Goal: Find specific page/section: Find specific page/section

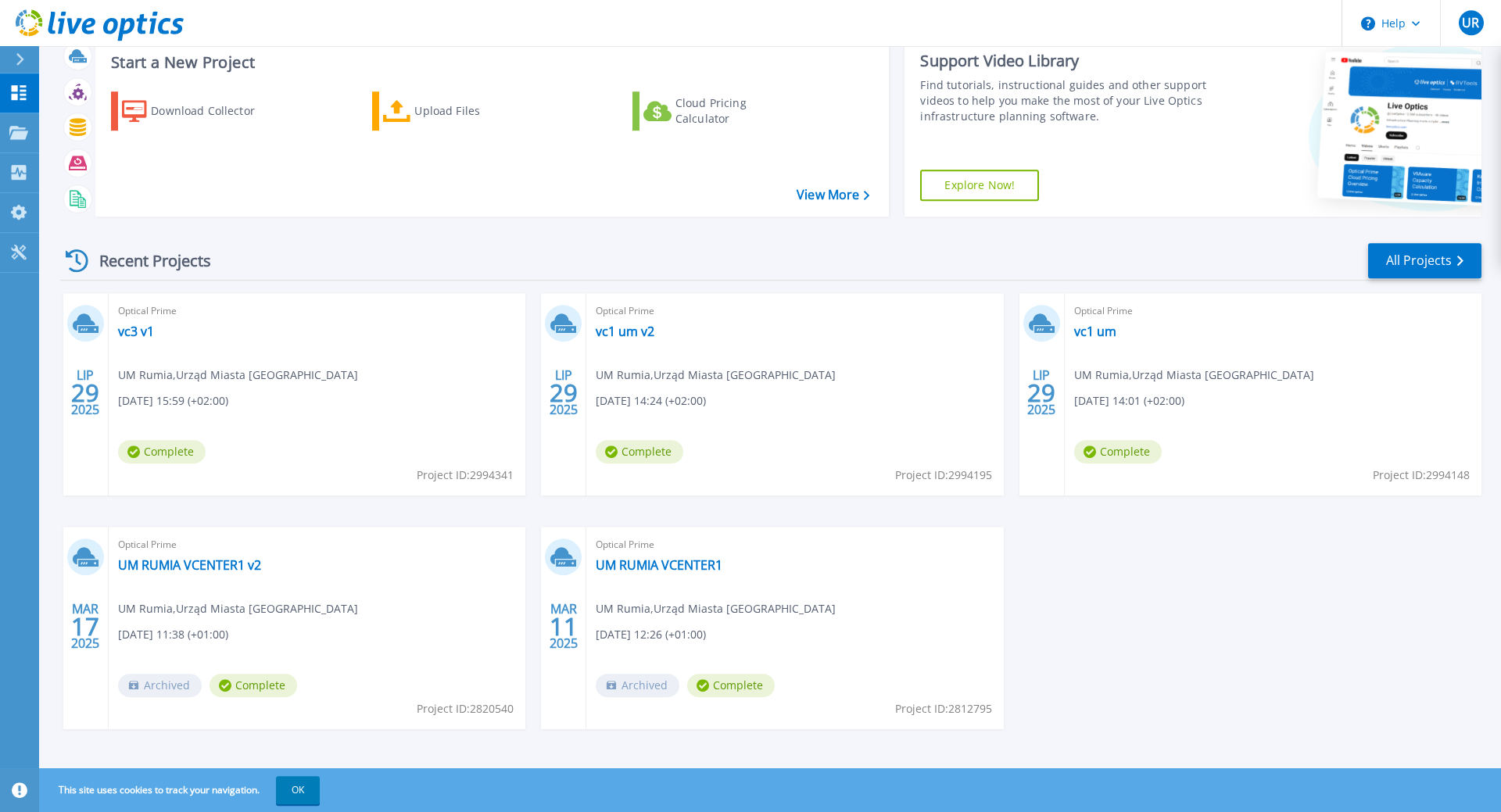
scroll to position [54, 0]
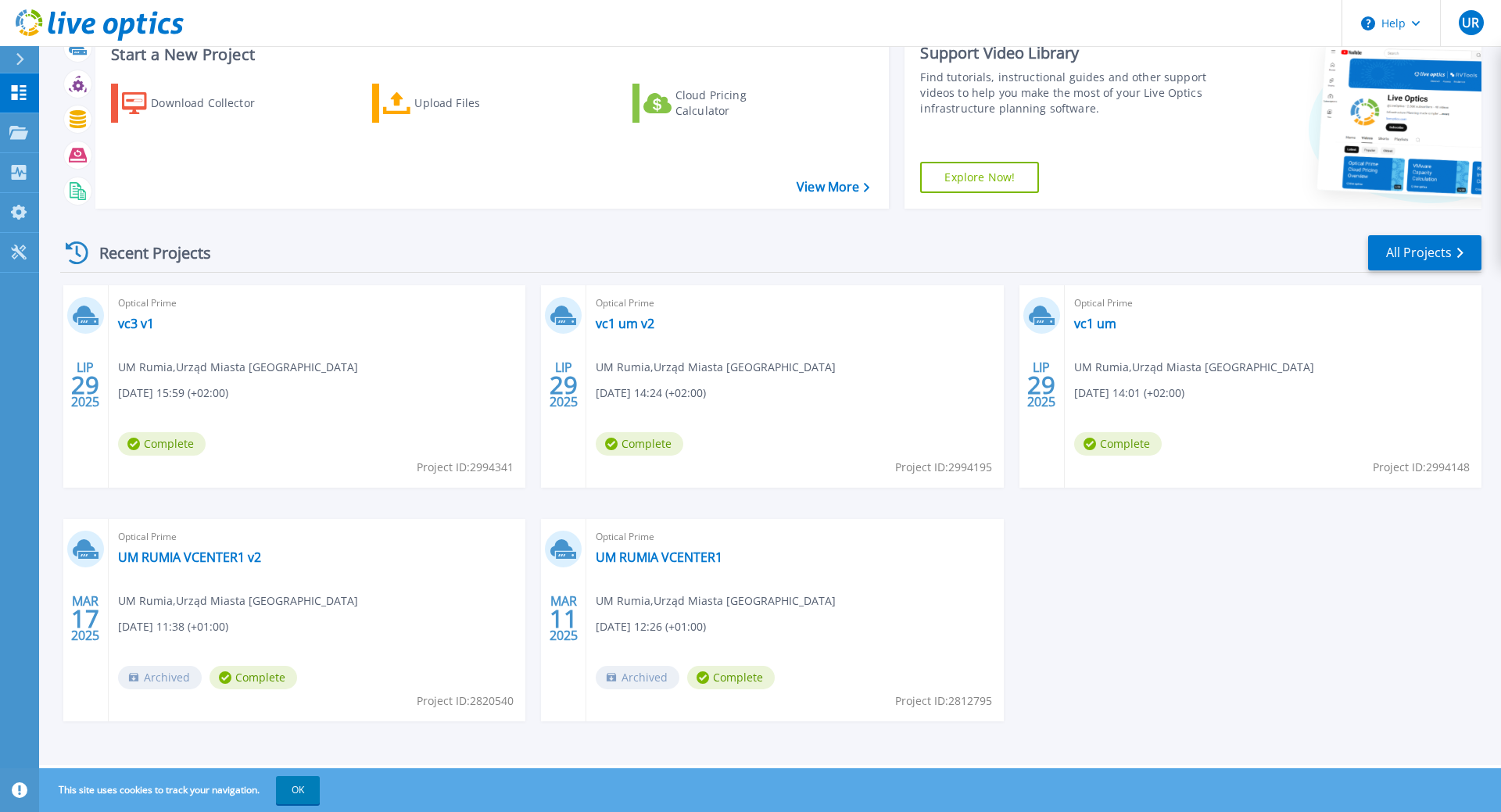
click at [1119, 584] on div "[DATE] Optical Prime vc3 v1 UM [GEOGRAPHIC_DATA] , Urząd Miasta Rumia [DATE] 15…" at bounding box center [764, 519] width 1434 height 467
click at [626, 330] on link "vc1 um v2" at bounding box center [625, 323] width 58 height 15
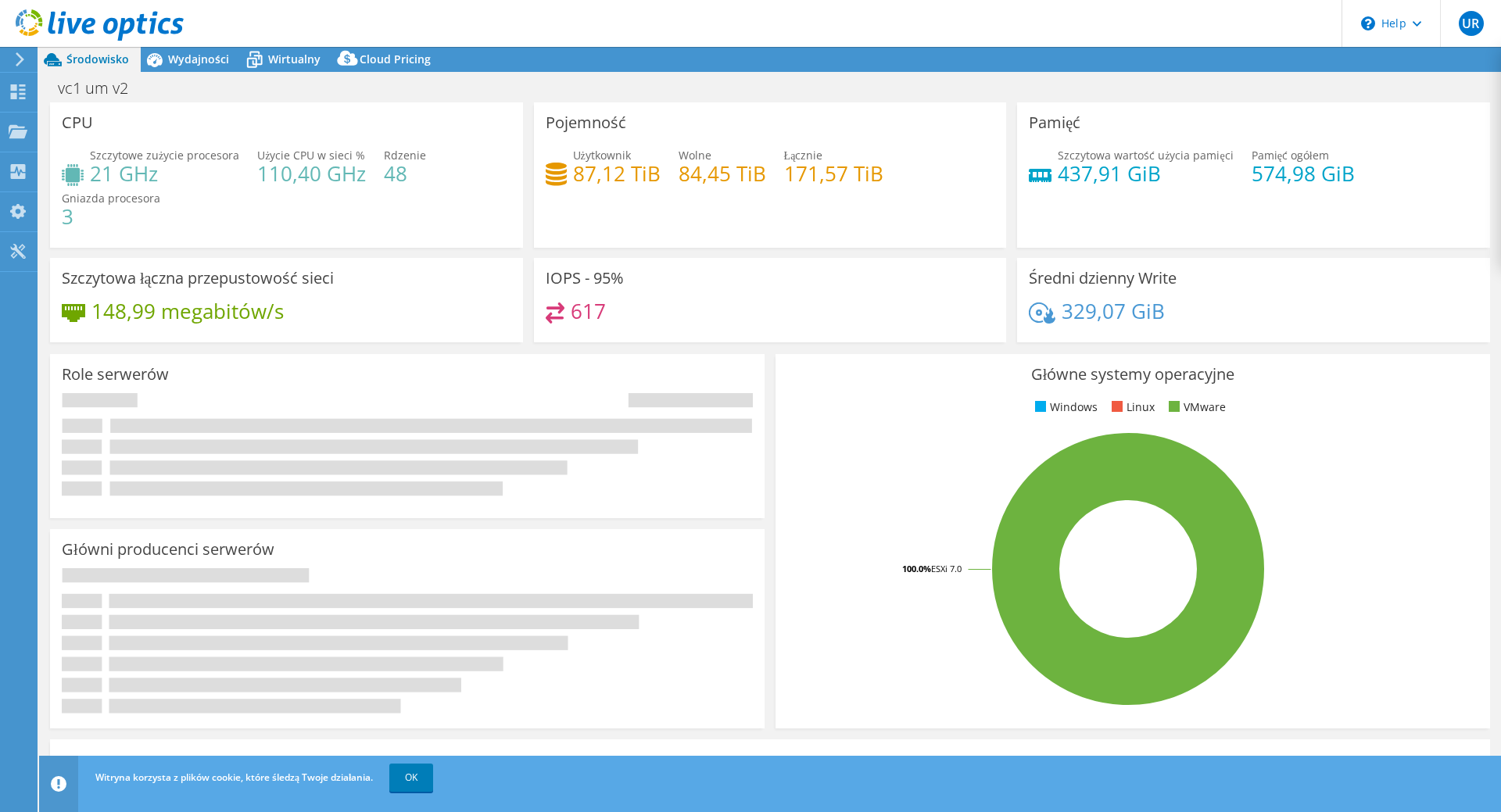
select select "USD"
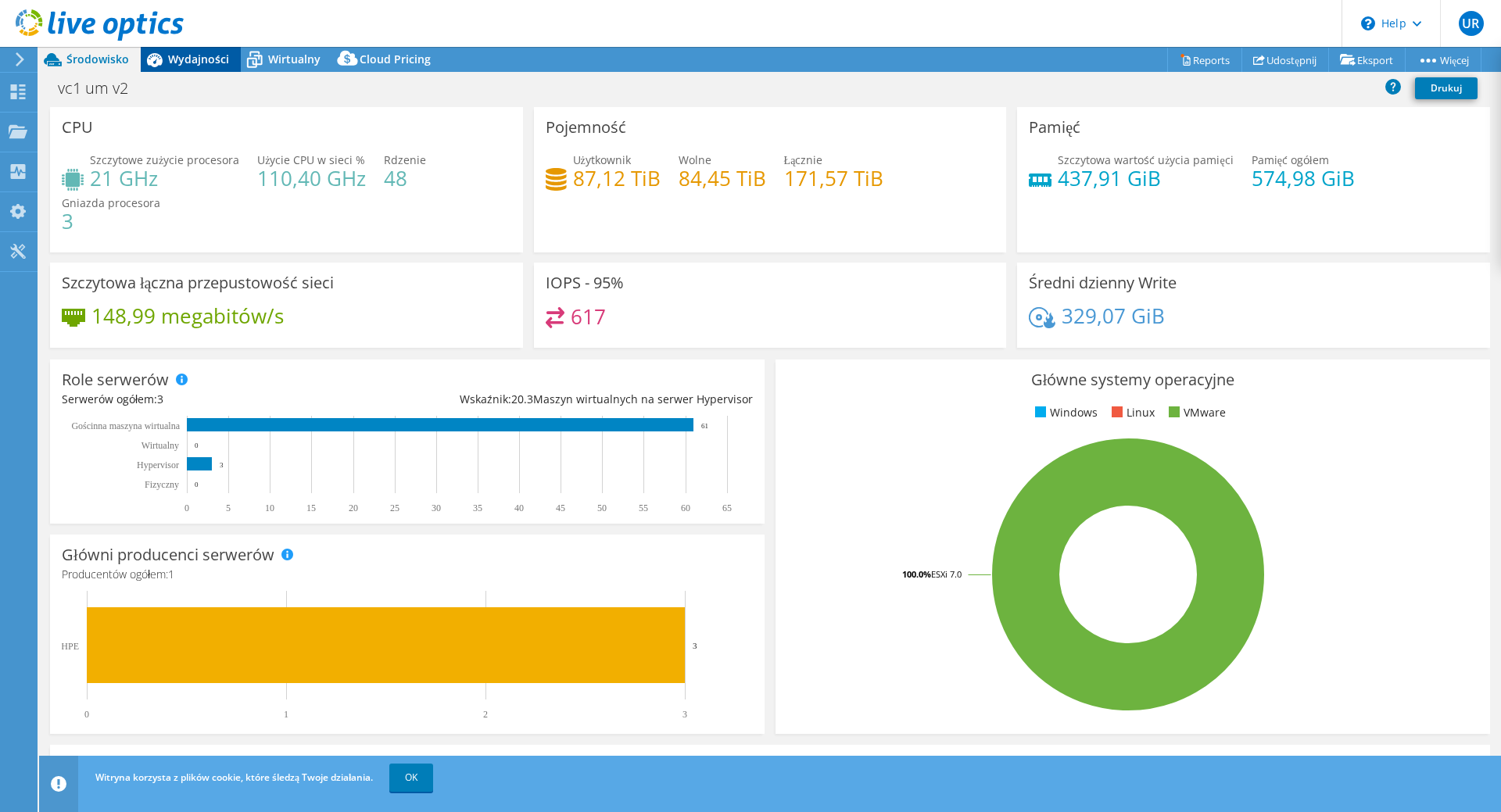
click at [207, 60] on span "Wydajności" at bounding box center [199, 58] width 61 height 15
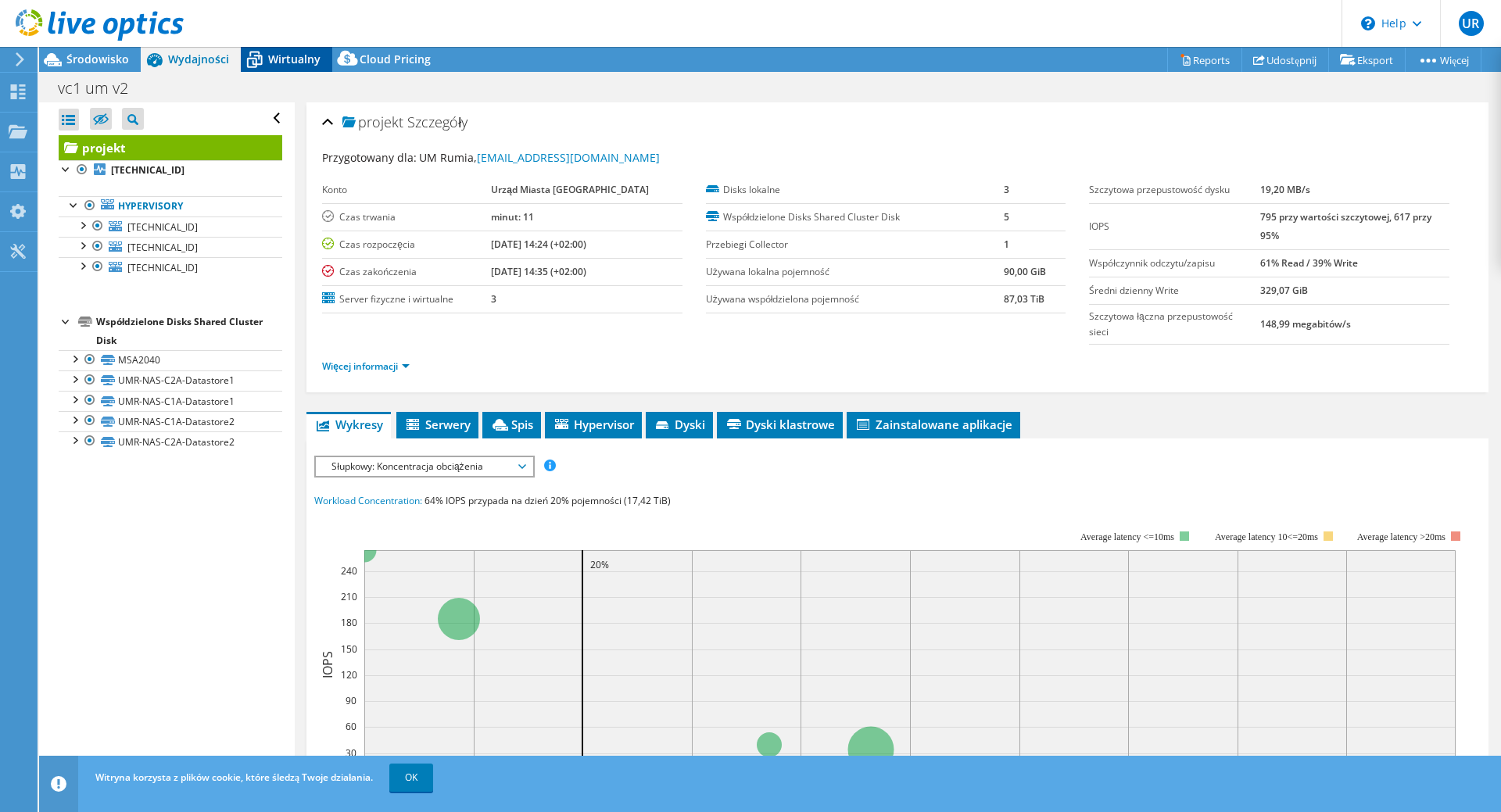
click at [280, 58] on span "Wirtualny" at bounding box center [294, 58] width 52 height 15
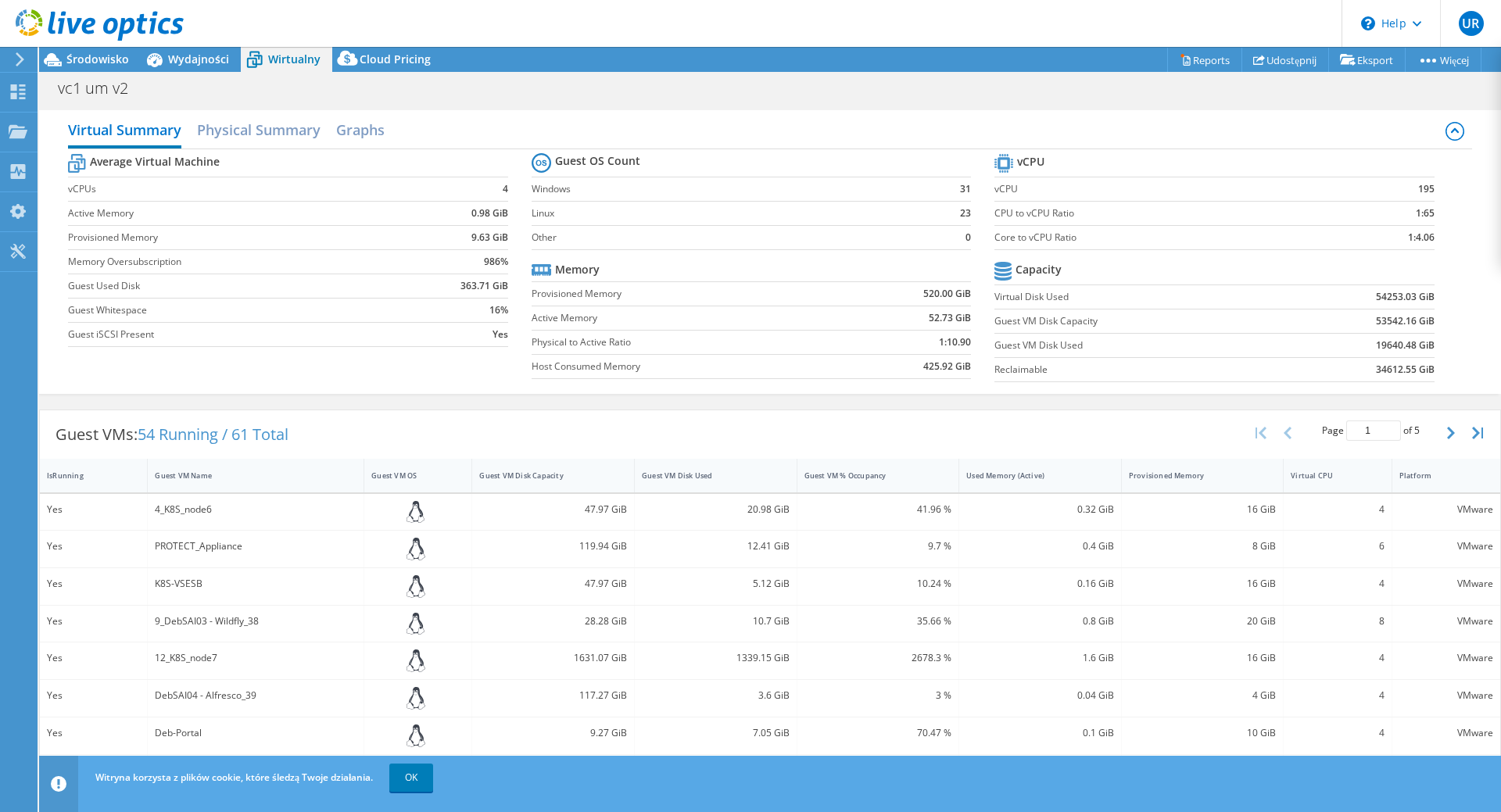
scroll to position [279, 0]
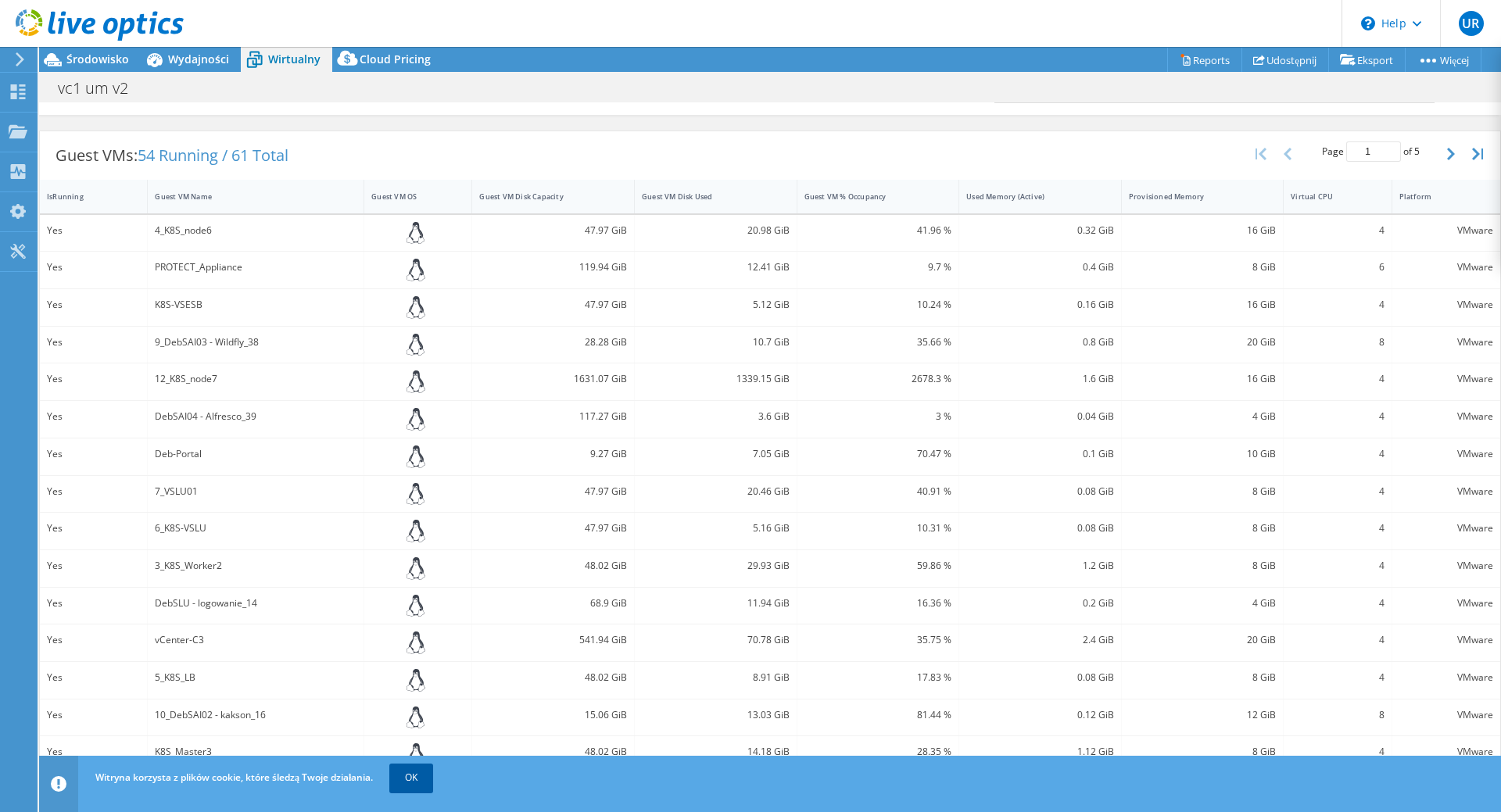
click at [410, 773] on link "OK" at bounding box center [411, 778] width 44 height 28
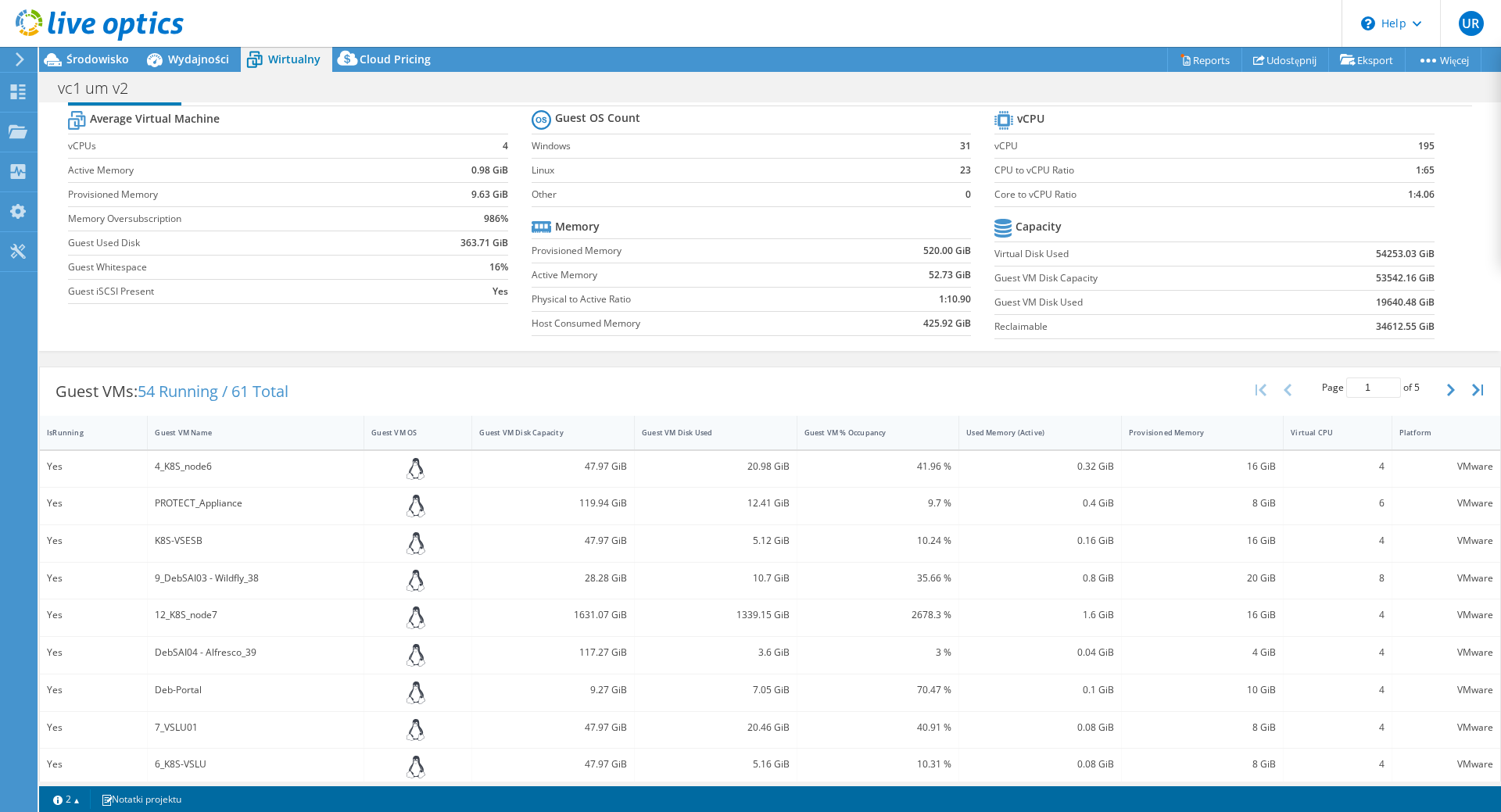
scroll to position [0, 0]
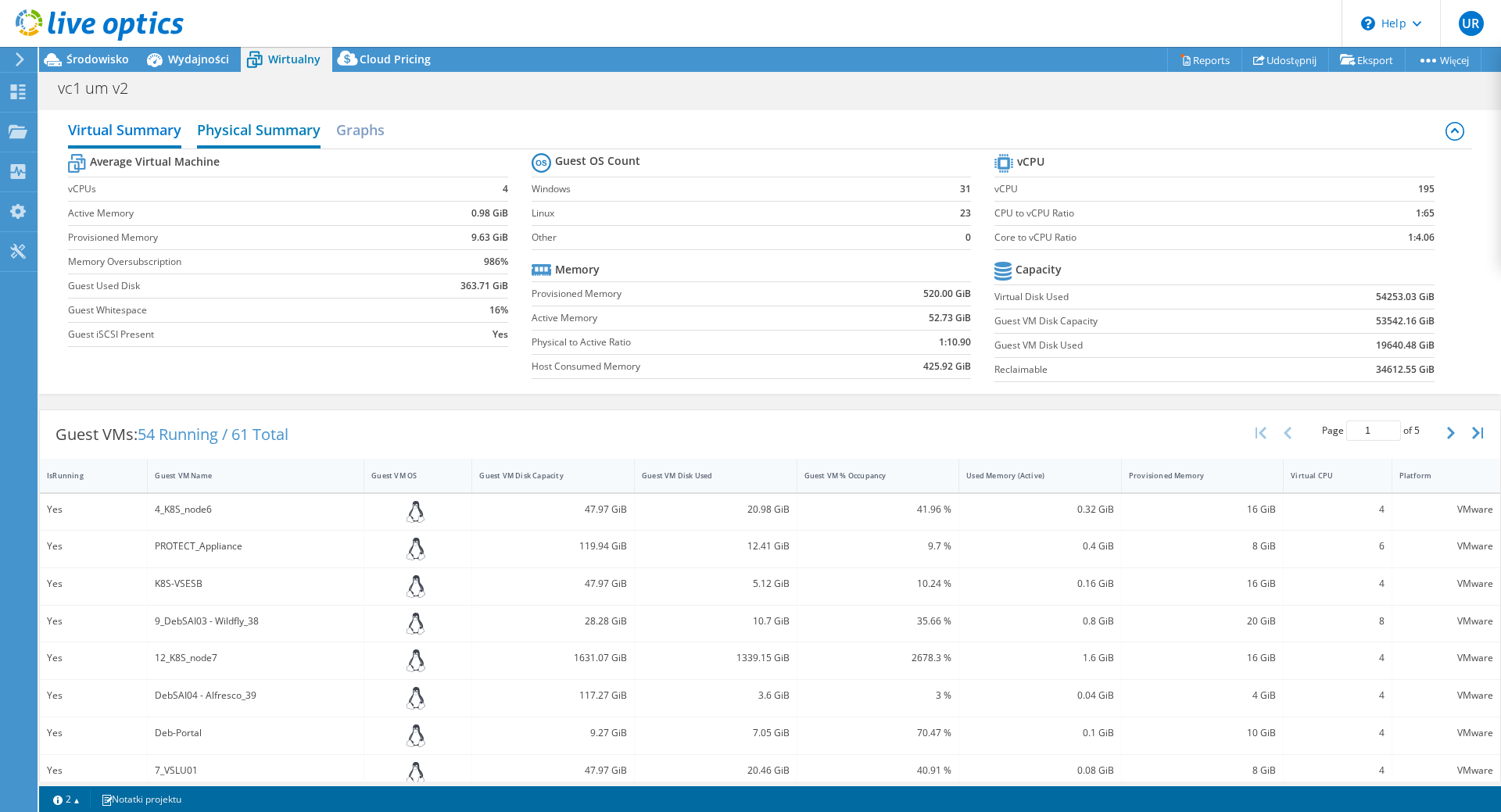
click at [254, 126] on h2 "Physical Summary" at bounding box center [259, 131] width 124 height 34
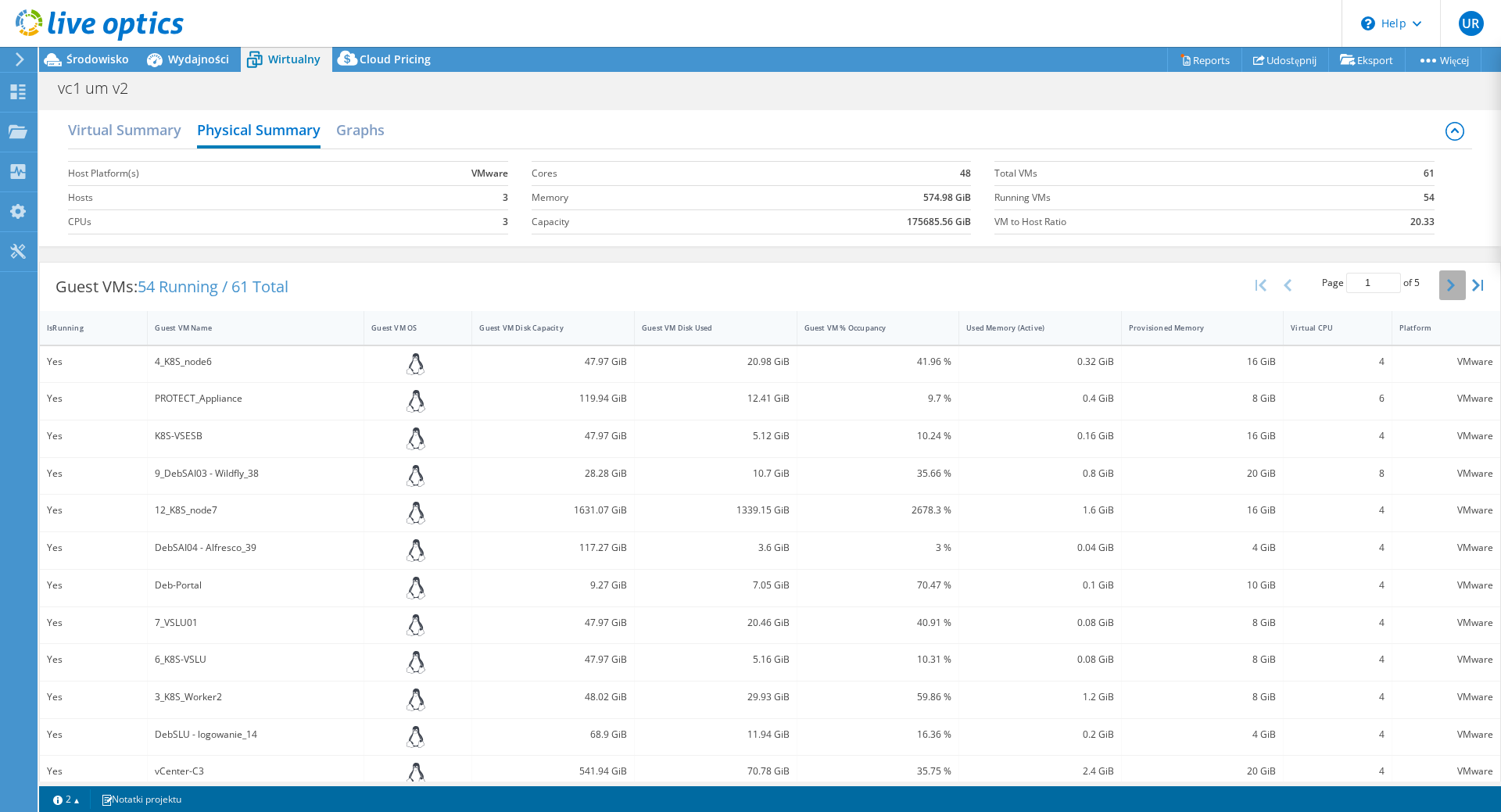
click at [1447, 286] on icon "button" at bounding box center [1450, 285] width 8 height 13
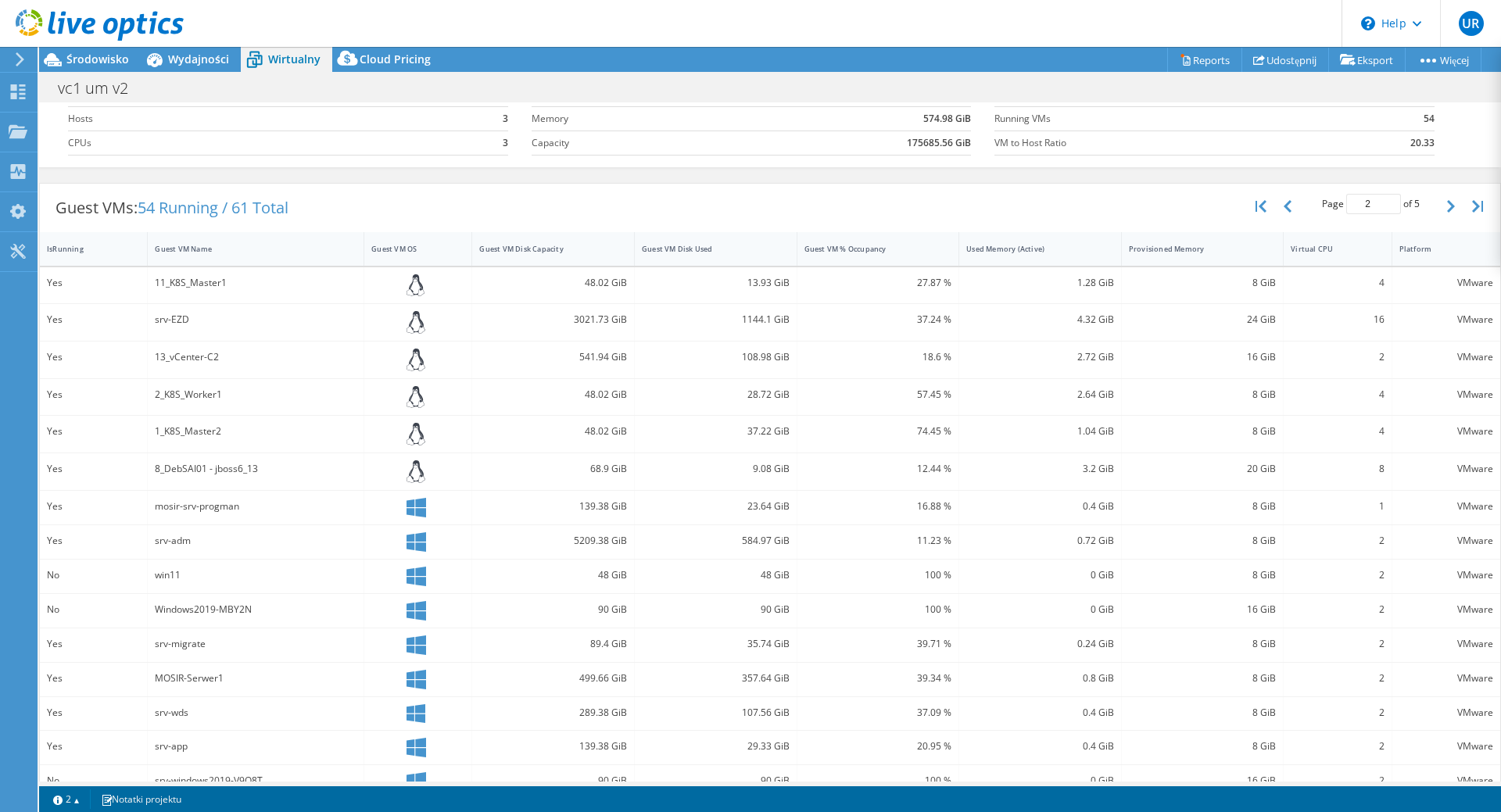
scroll to position [106, 0]
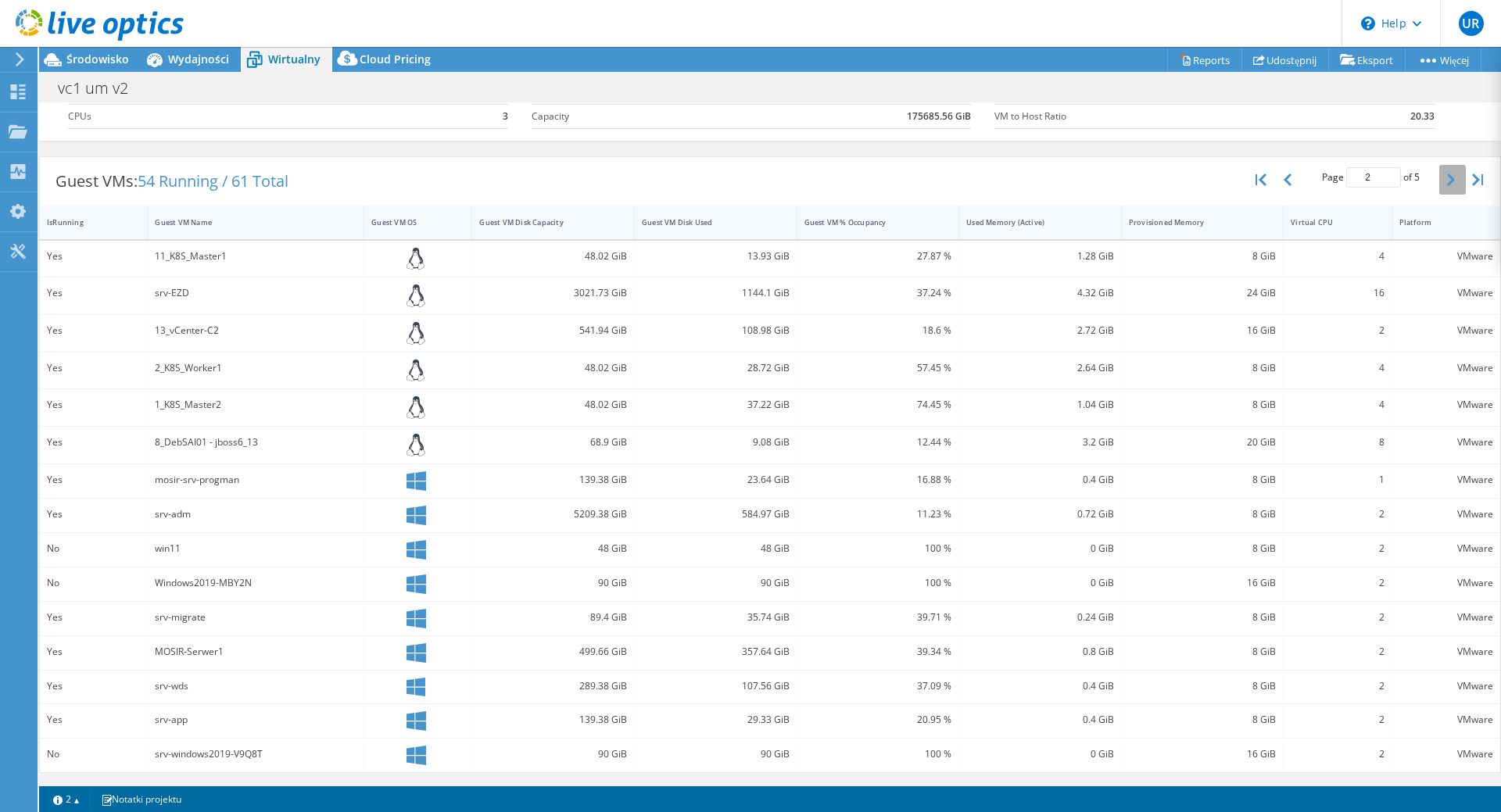
click at [1453, 177] on icon "button" at bounding box center [1450, 180] width 8 height 13
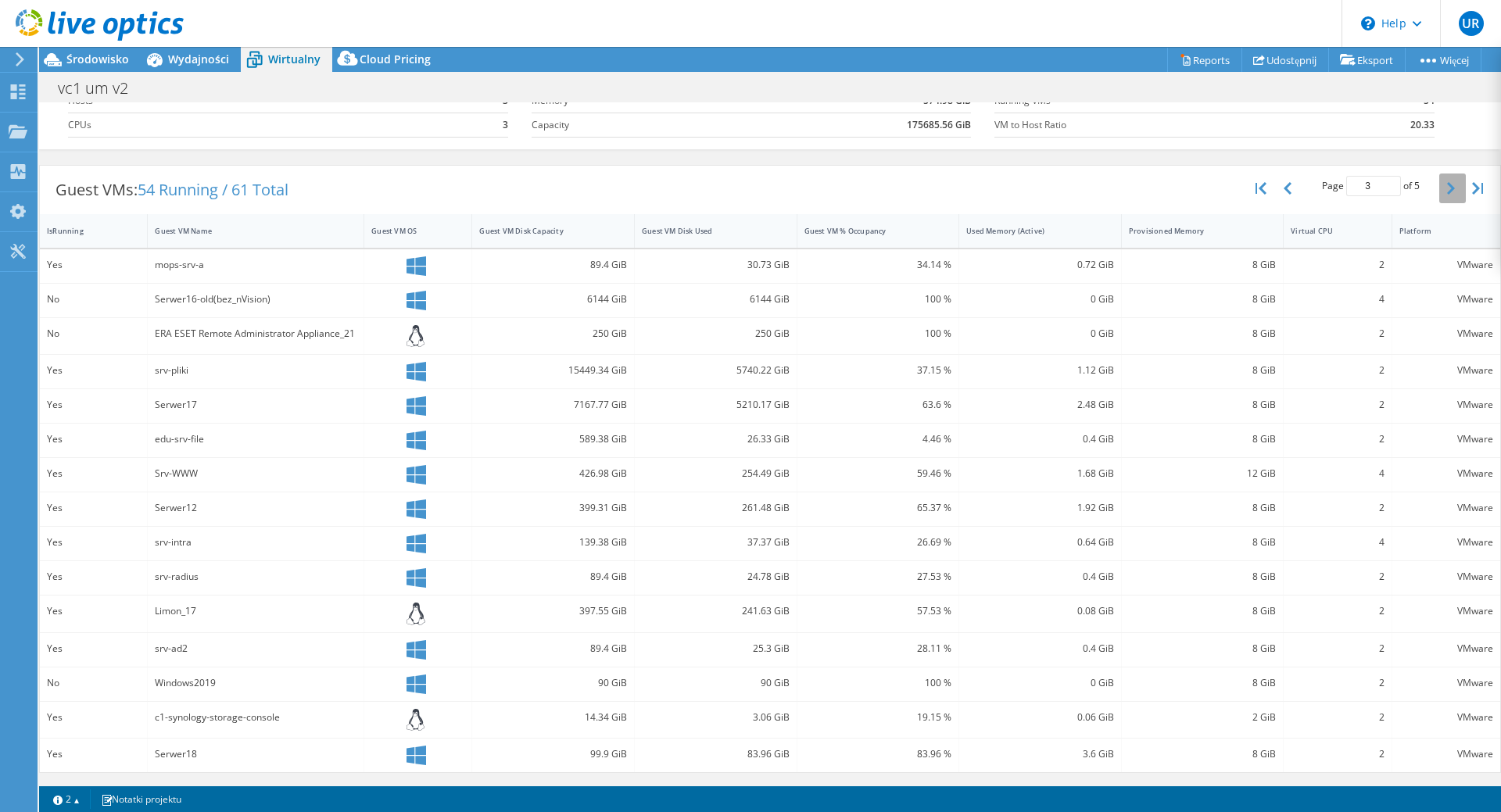
scroll to position [97, 0]
click at [1437, 191] on div "Page 3 of 5 5 rows 10 rows 20 rows 25 rows 50 rows 100 rows" at bounding box center [1370, 188] width 137 height 30
click at [1451, 195] on button "button" at bounding box center [1452, 188] width 27 height 30
type input "4"
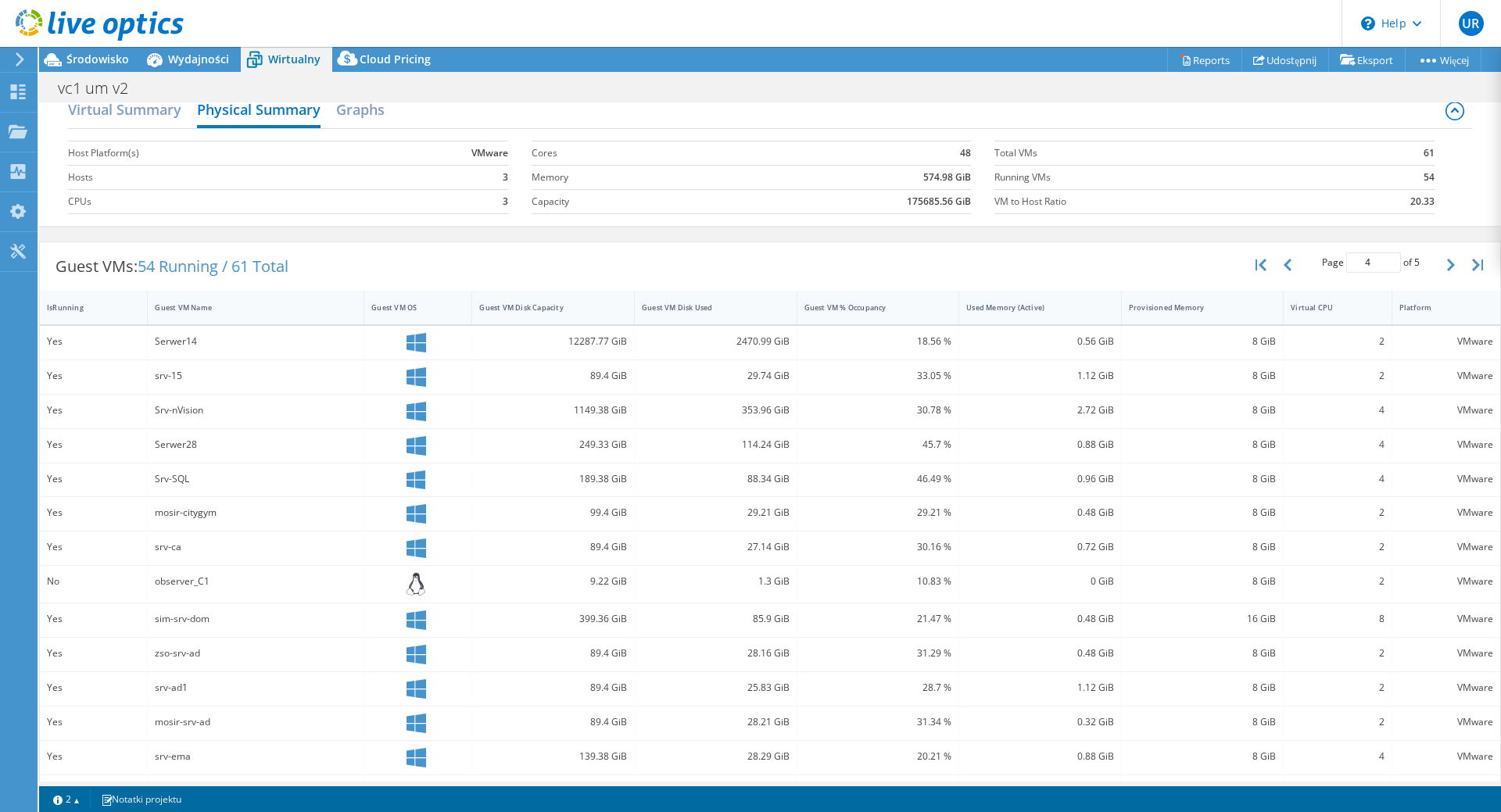
scroll to position [0, 0]
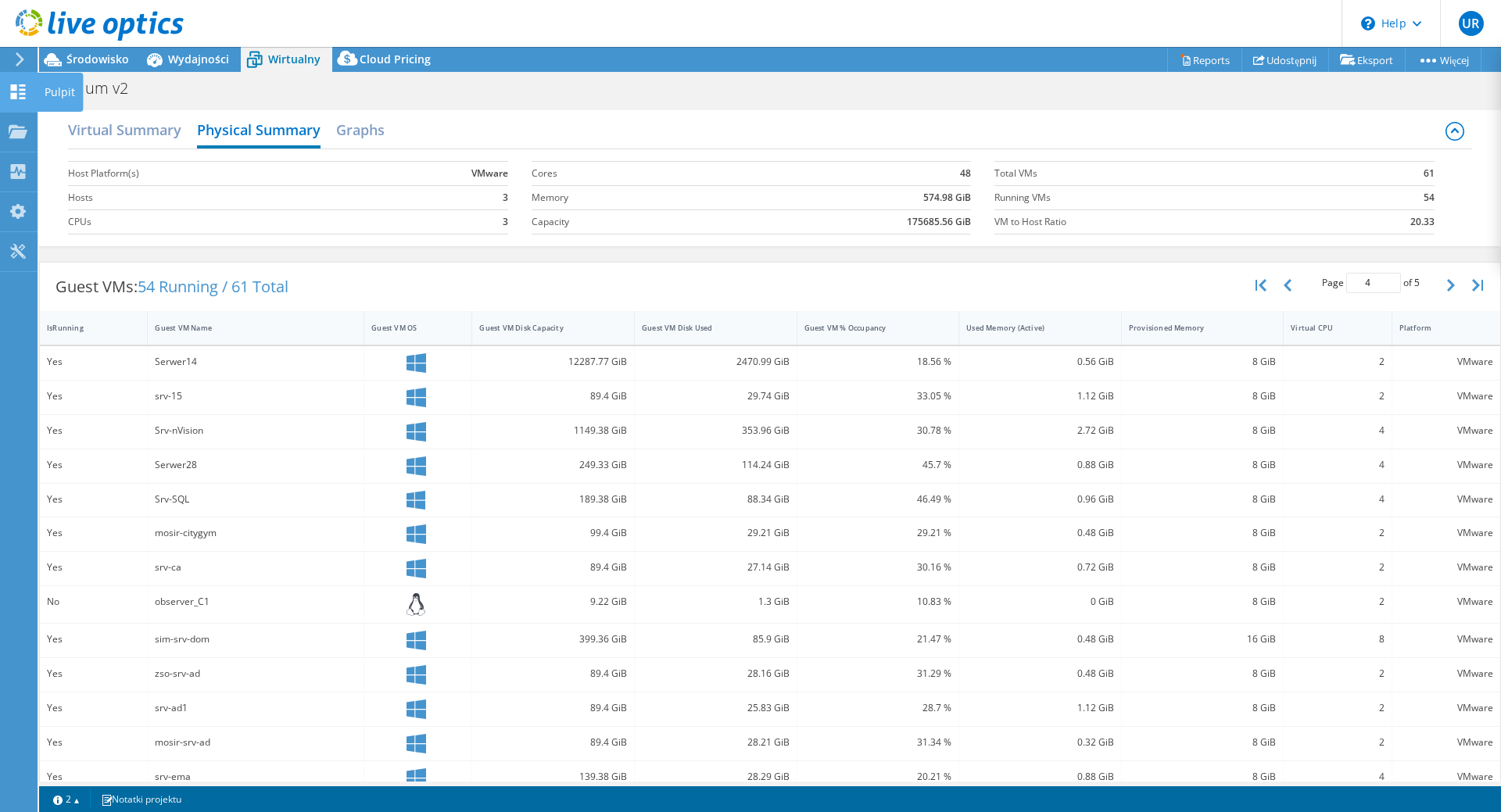
click at [23, 98] on icon at bounding box center [18, 91] width 19 height 15
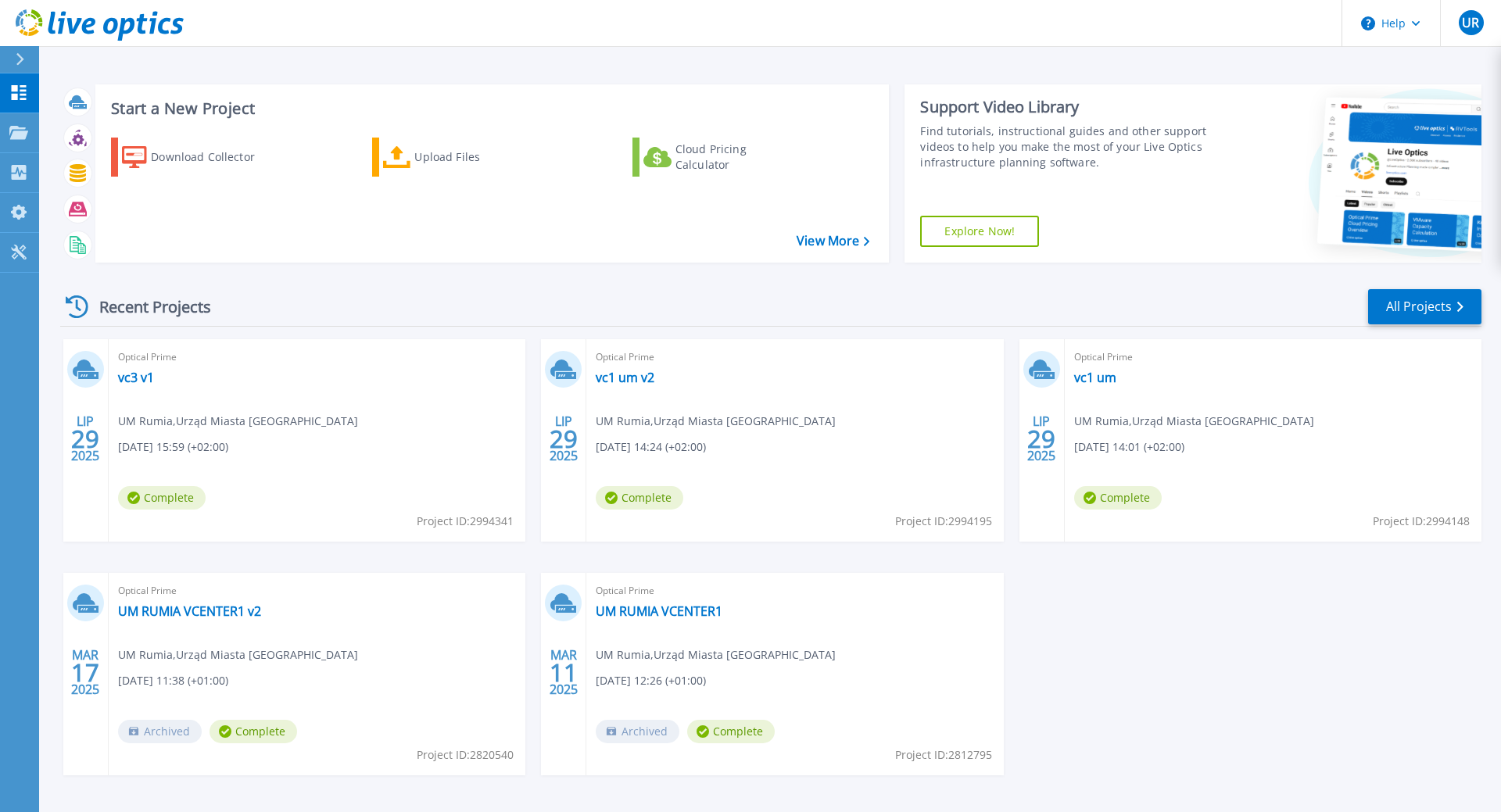
click at [1111, 368] on div "Optical Prime vc1 um UM Rumia , Urząd Miasta Rumia 07.29.2025, 14:01 (+02:00) C…" at bounding box center [1273, 441] width 417 height 203
click at [1111, 381] on link "vc1 um" at bounding box center [1095, 377] width 42 height 15
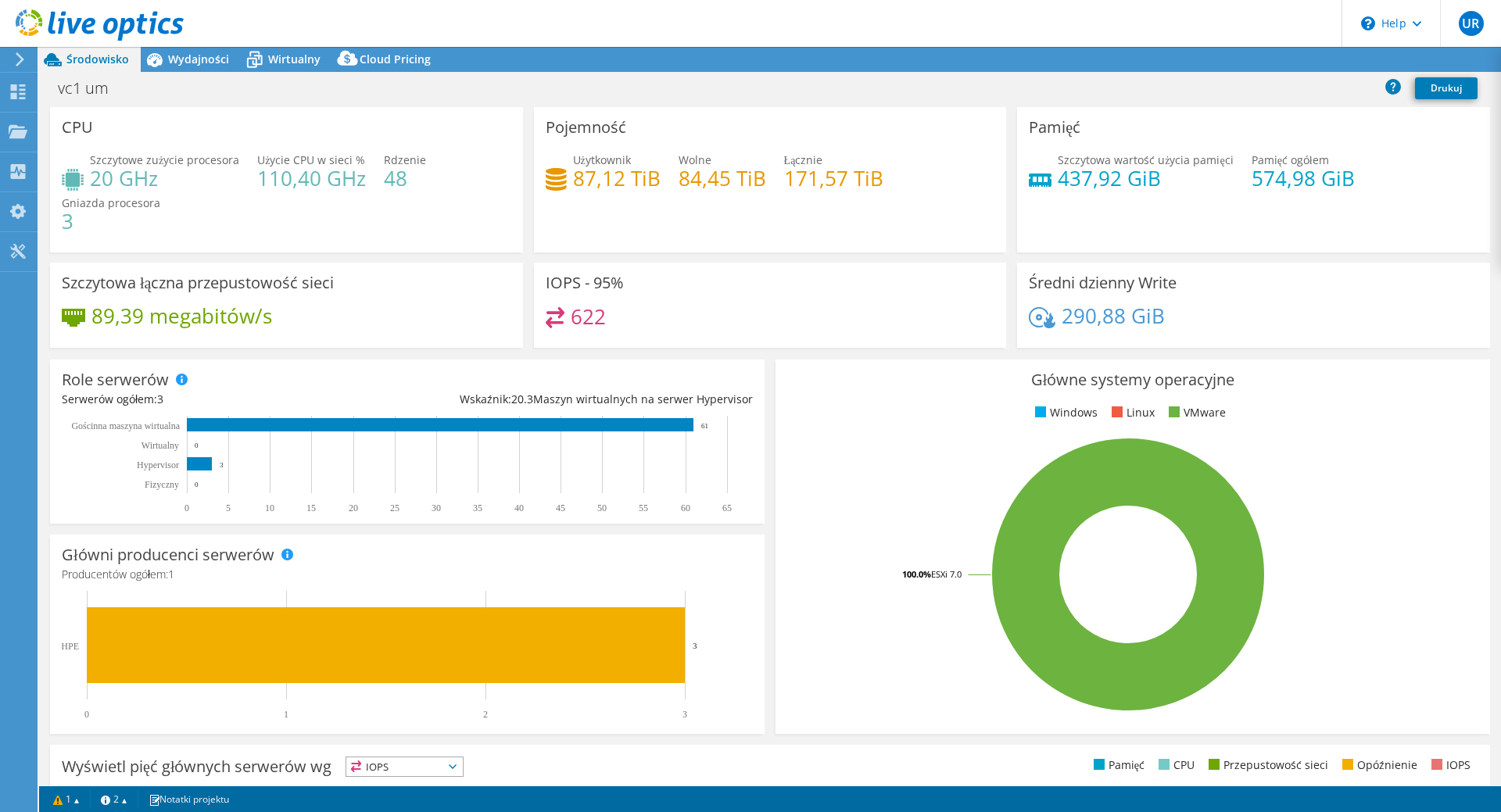
select select "USD"
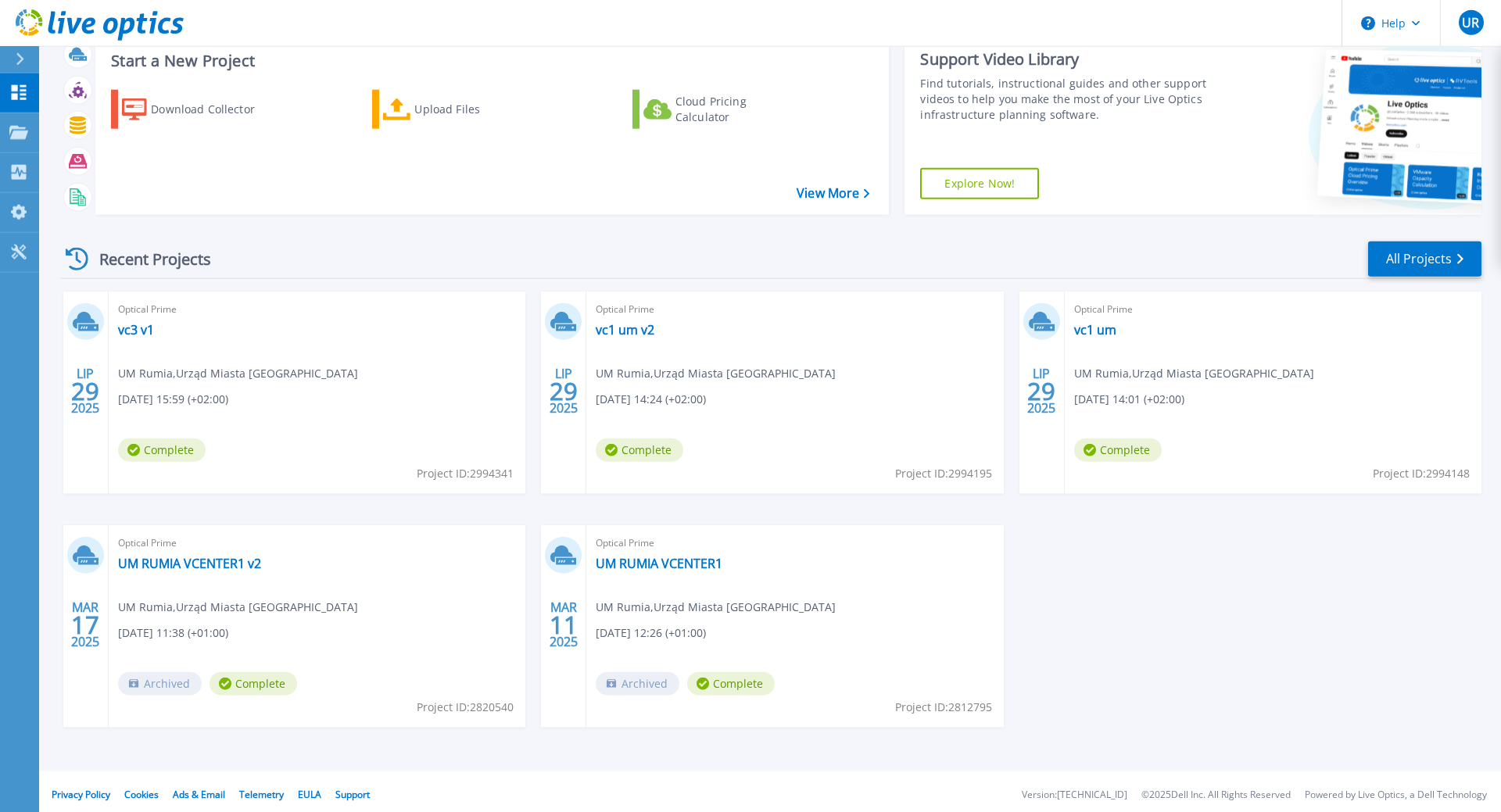
scroll to position [54, 0]
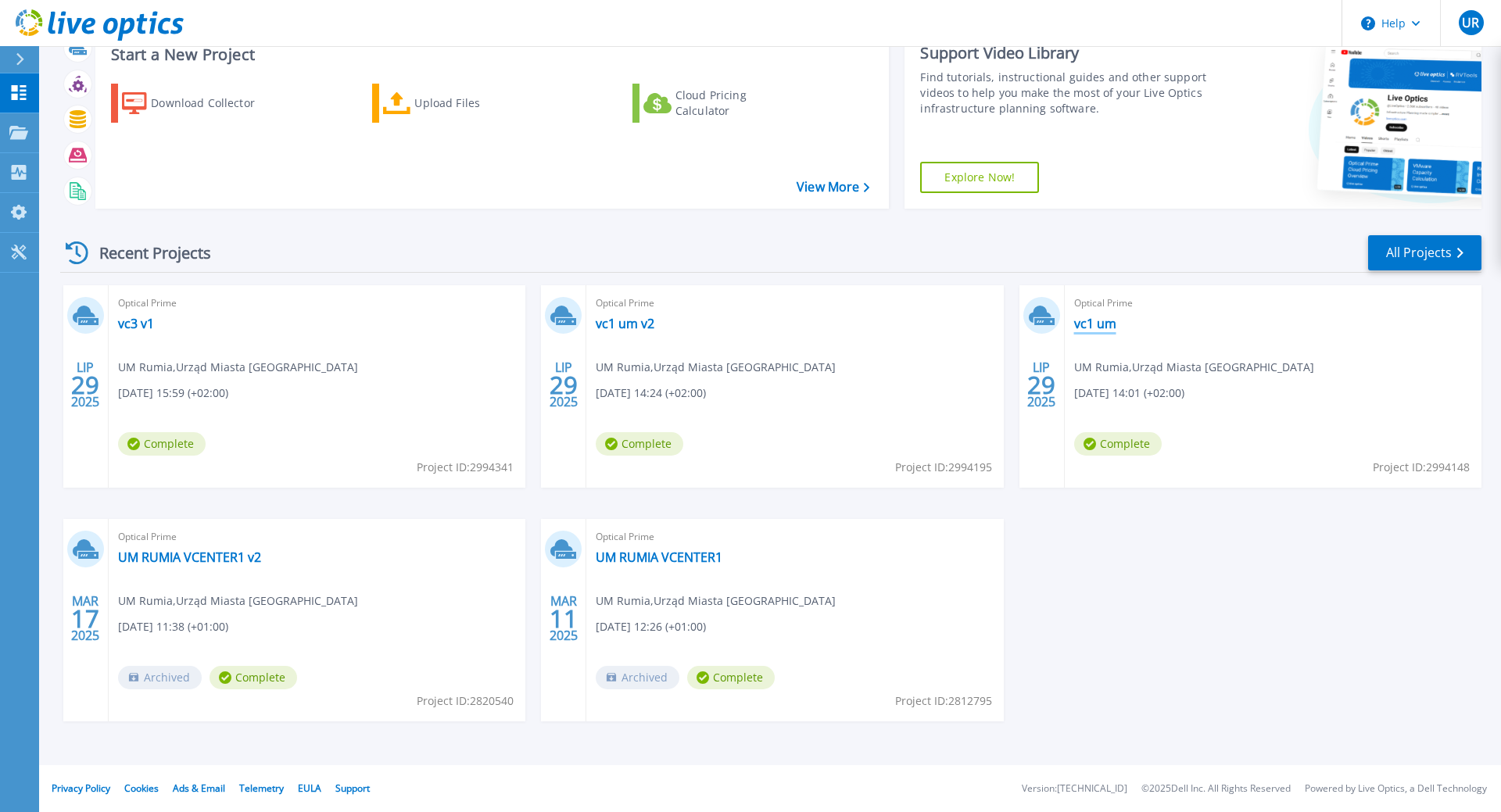
click at [1114, 324] on link "vc1 um" at bounding box center [1095, 323] width 42 height 15
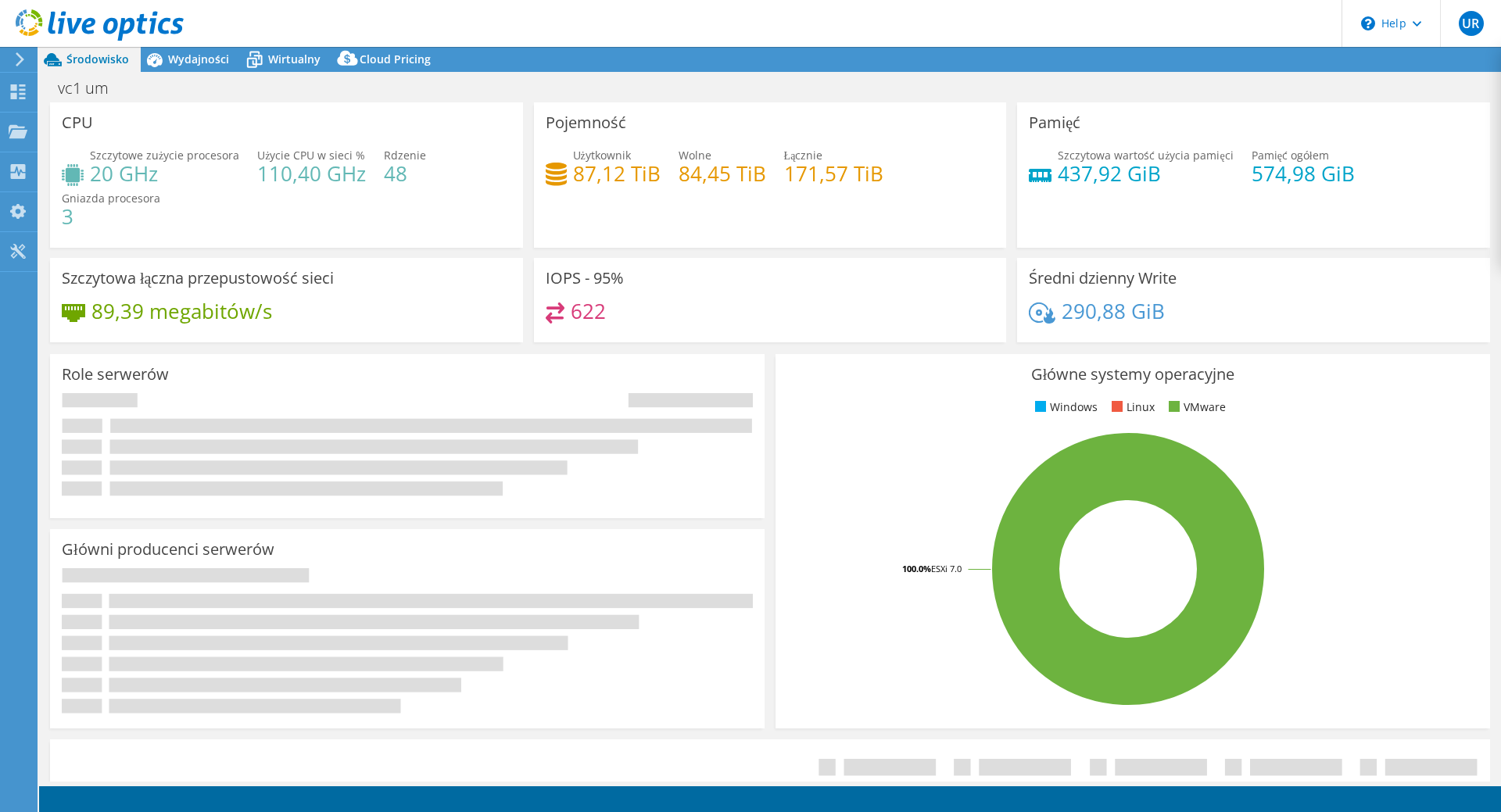
select select "USD"
